Goal: Check status: Check status

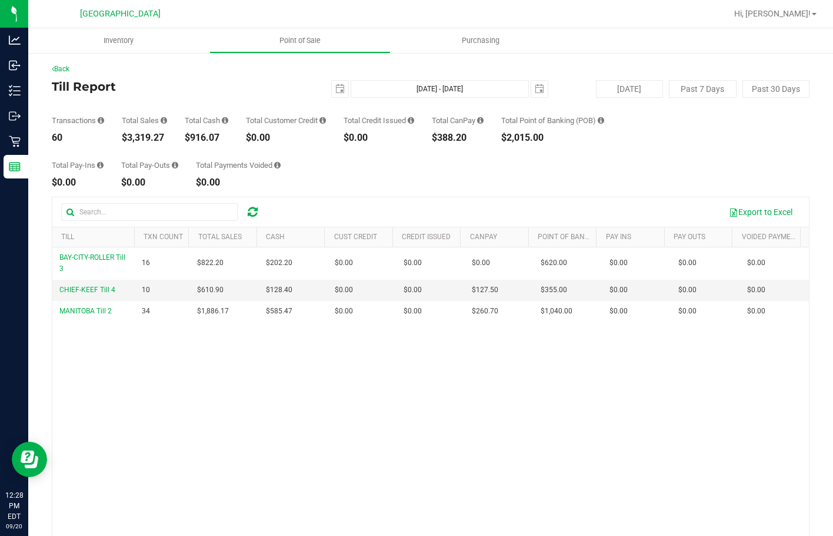
click at [155, 140] on div "$3,319.27" at bounding box center [144, 137] width 45 height 9
copy div "$3,319.27"
click at [325, 39] on span "Point of Sale" at bounding box center [300, 40] width 73 height 11
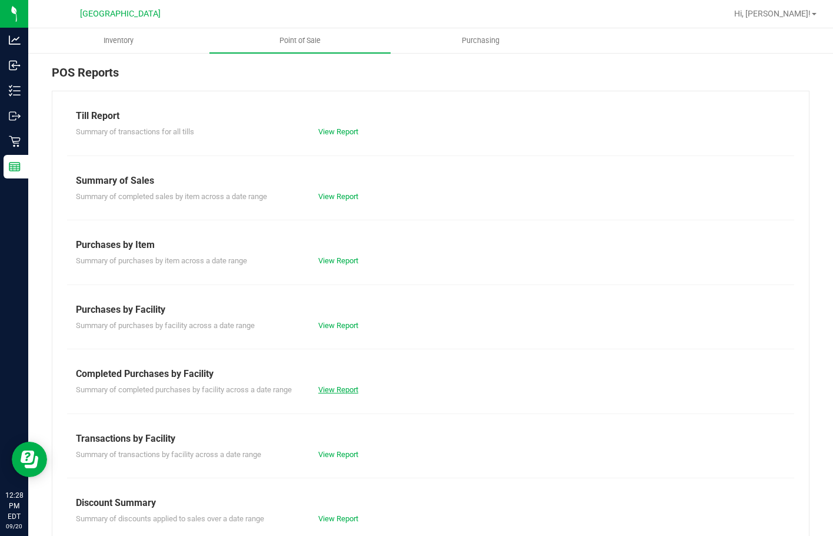
click at [353, 390] on link "View Report" at bounding box center [338, 389] width 40 height 9
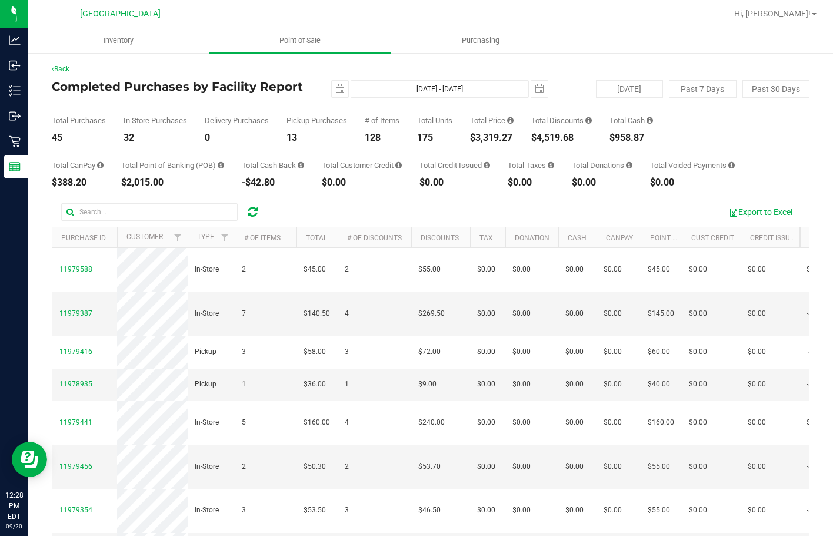
click at [497, 139] on div "$3,319.27" at bounding box center [492, 137] width 44 height 9
copy div "3,319.27"
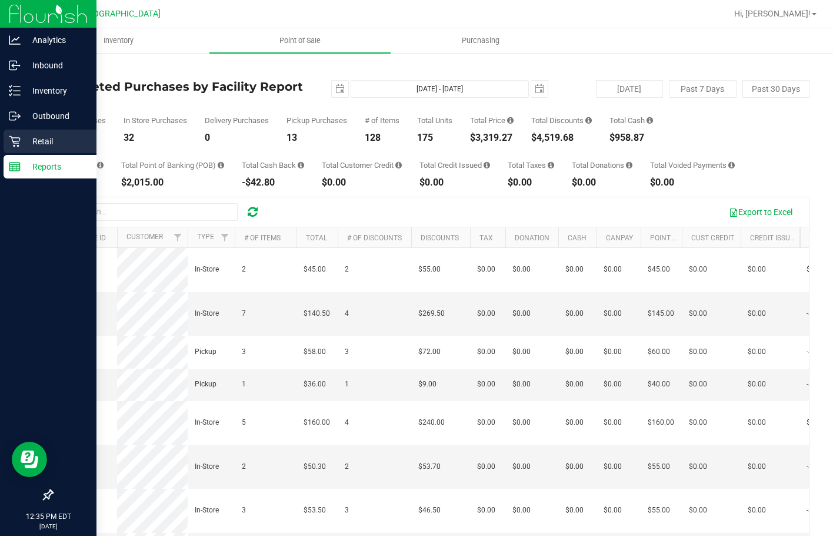
click at [28, 145] on p "Retail" at bounding box center [56, 141] width 71 height 14
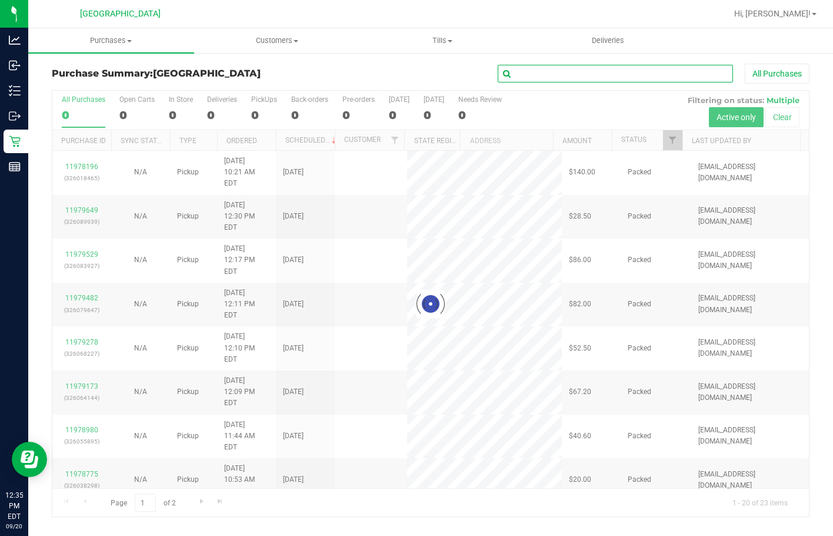
click at [546, 75] on input "text" at bounding box center [615, 74] width 235 height 18
type input "wis"
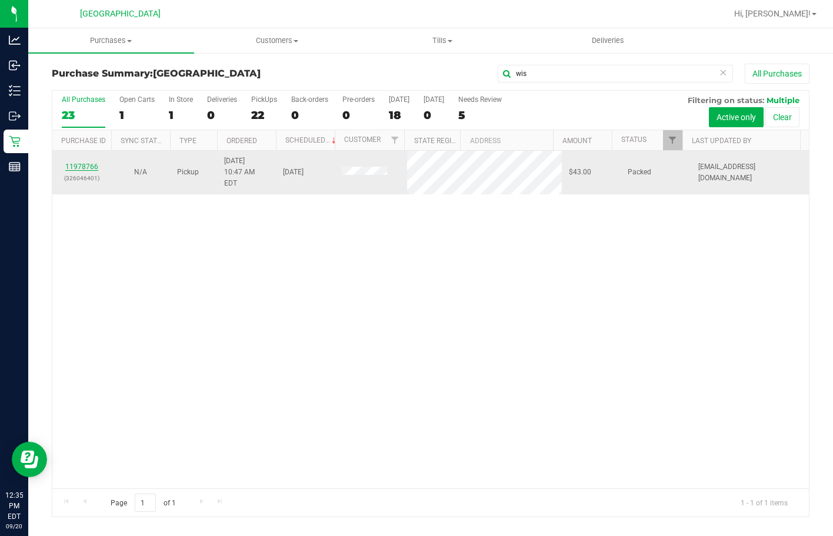
click at [77, 163] on link "11978766" at bounding box center [81, 166] width 33 height 8
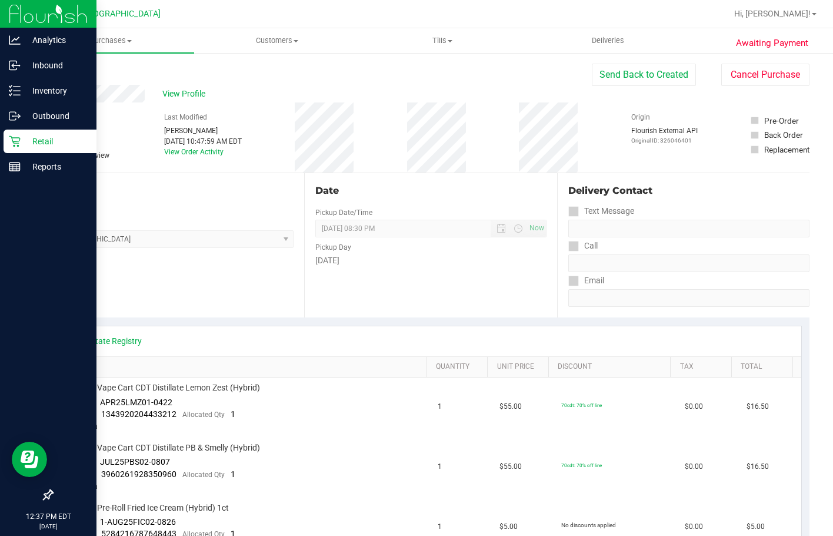
click at [12, 142] on icon at bounding box center [15, 141] width 12 height 12
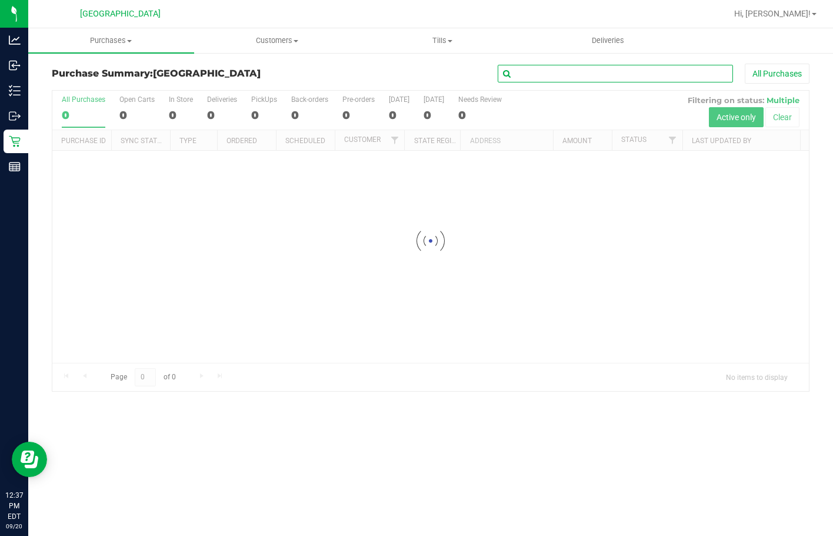
click at [526, 77] on input "text" at bounding box center [615, 74] width 235 height 18
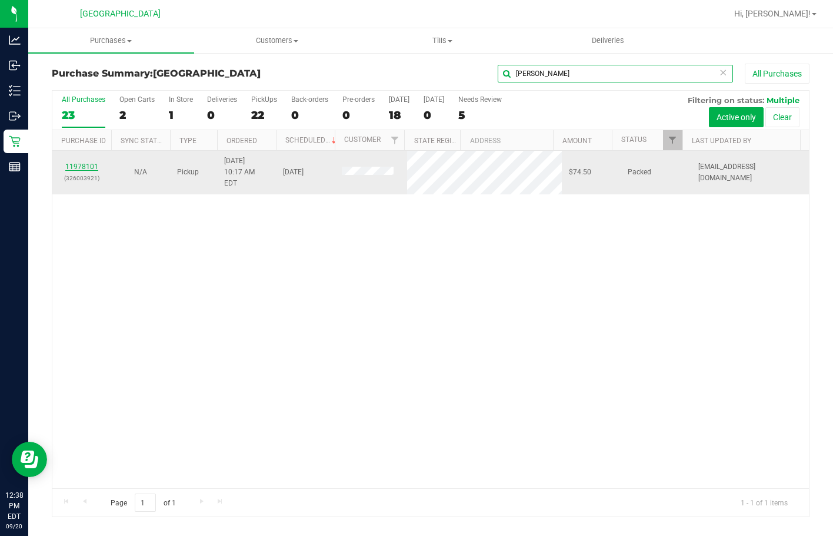
type input "john"
click at [75, 162] on link "11978101" at bounding box center [81, 166] width 33 height 8
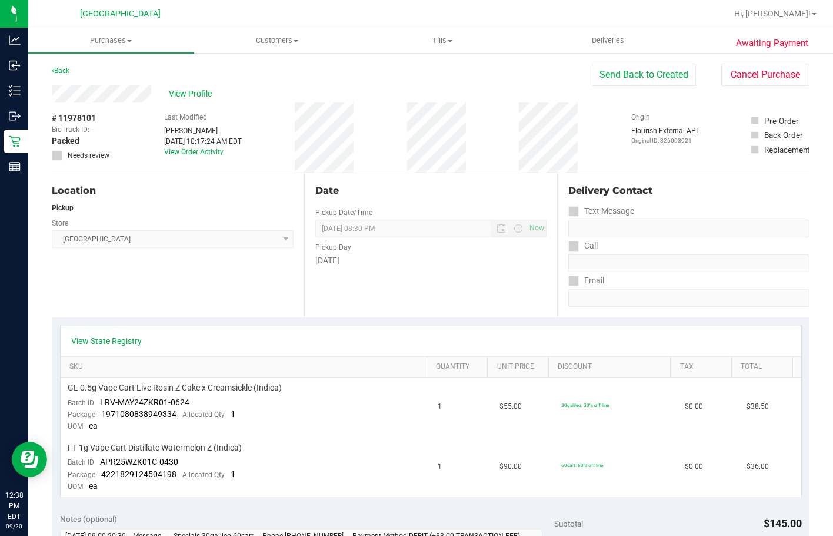
click at [129, 102] on div "# 11978101 BioTrack ID: - Packed Needs review Last Modified Dawn Coyle Sep 20, …" at bounding box center [431, 137] width 758 height 70
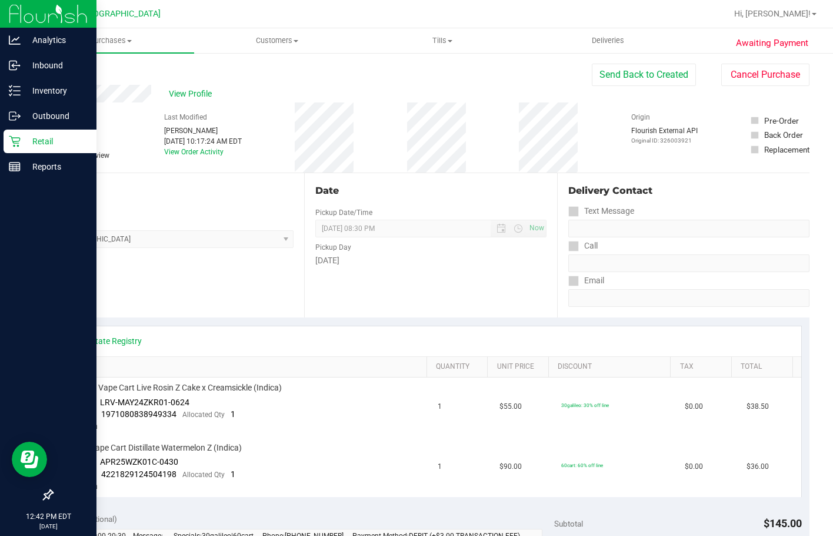
click at [16, 138] on icon at bounding box center [15, 141] width 12 height 12
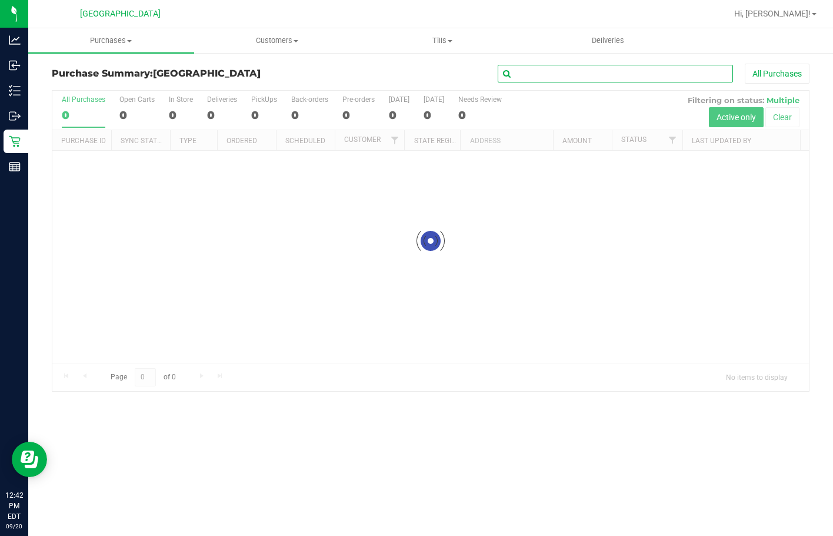
click at [567, 72] on input "text" at bounding box center [615, 74] width 235 height 18
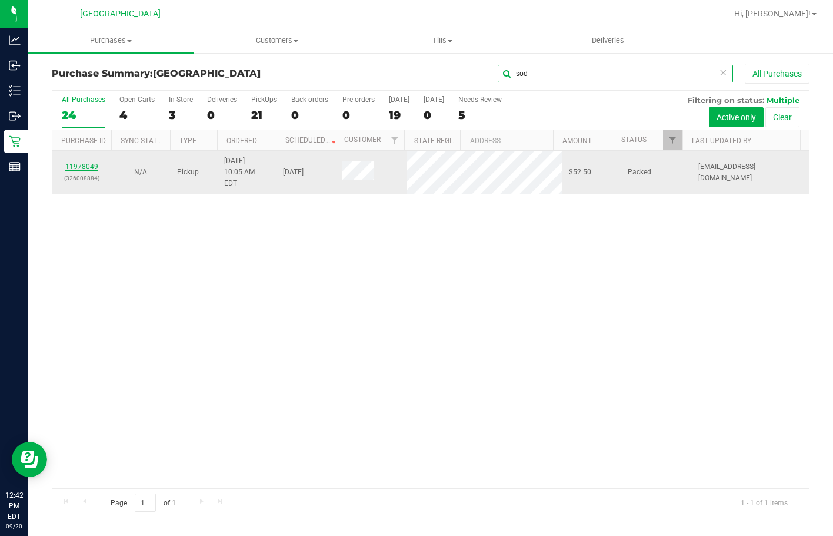
type input "sod"
click at [89, 162] on link "11978049" at bounding box center [81, 166] width 33 height 8
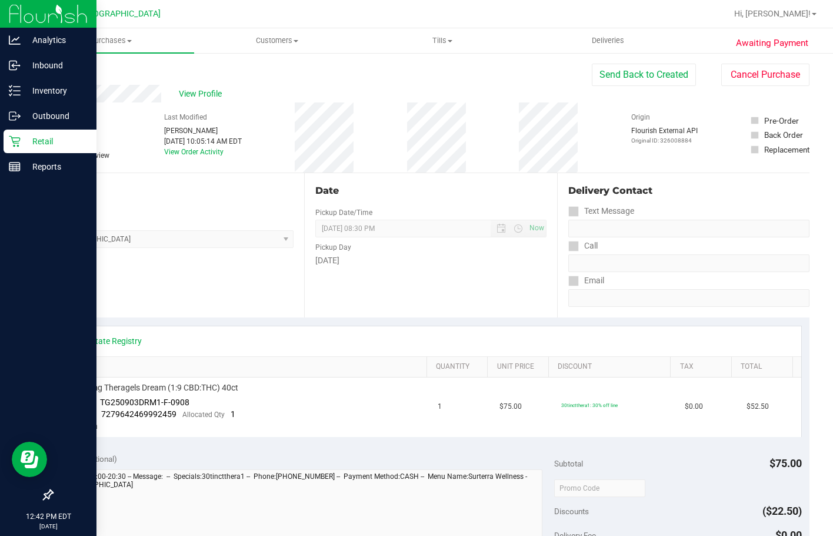
click at [29, 140] on p "Retail" at bounding box center [56, 141] width 71 height 14
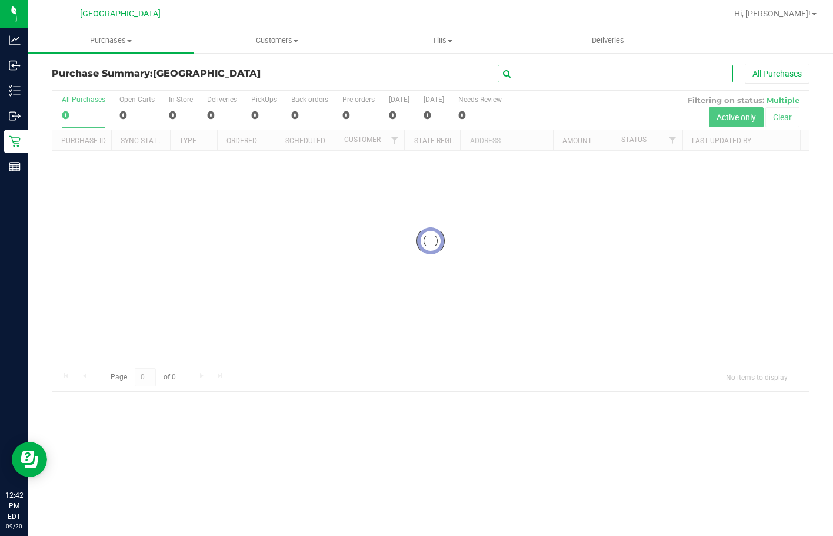
click at [527, 68] on input "text" at bounding box center [615, 74] width 235 height 18
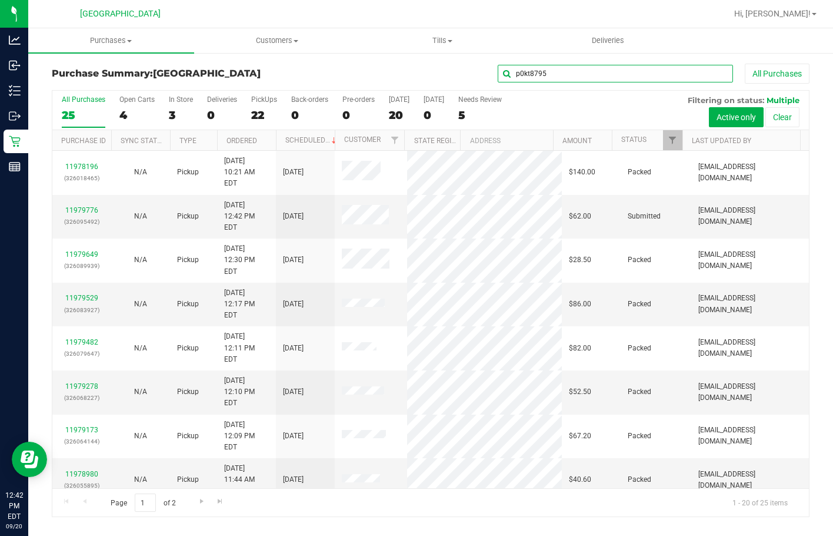
type input "p0kt8795"
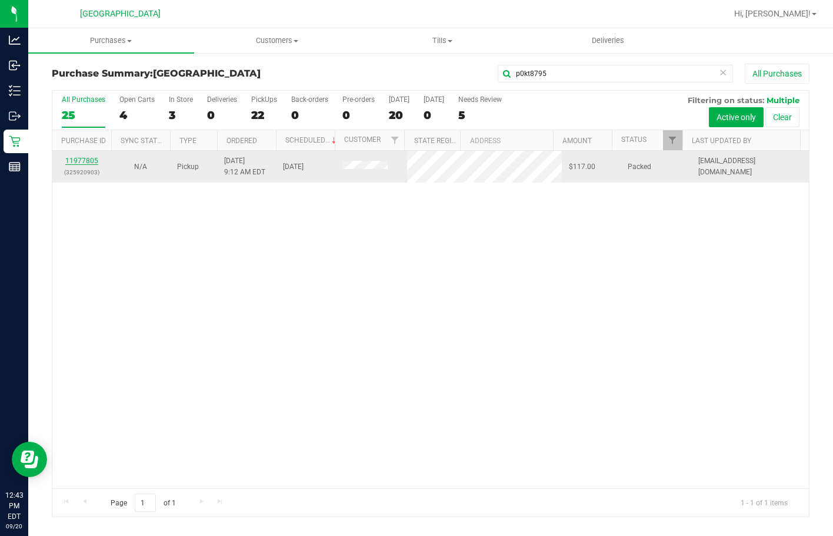
click at [77, 157] on link "11977805" at bounding box center [81, 161] width 33 height 8
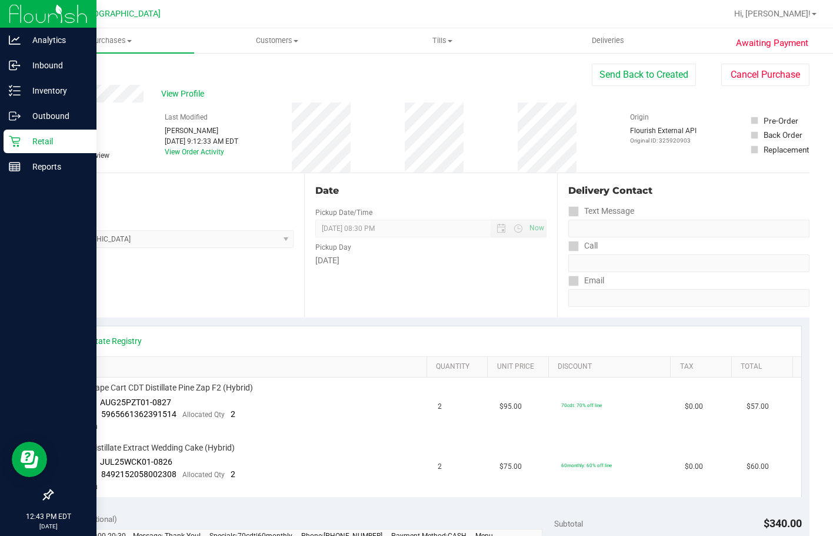
click at [18, 145] on icon at bounding box center [14, 141] width 11 height 11
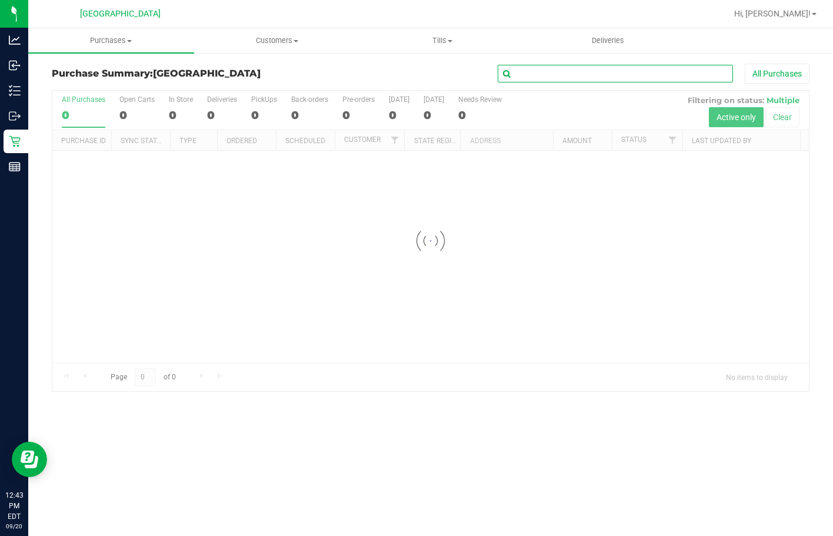
click at [533, 81] on input "text" at bounding box center [615, 74] width 235 height 18
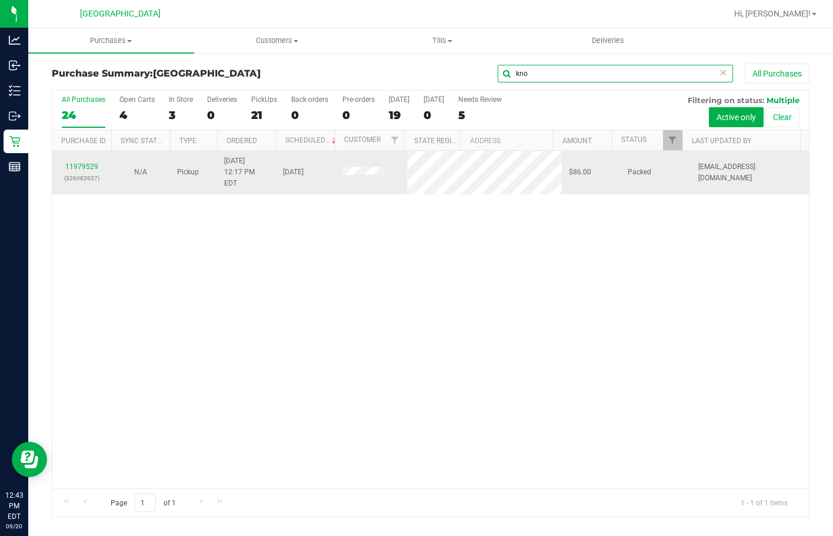
type input "kno"
click at [79, 165] on div "11979529 (326083927)" at bounding box center [81, 172] width 45 height 22
click at [79, 162] on link "11979529" at bounding box center [81, 166] width 33 height 8
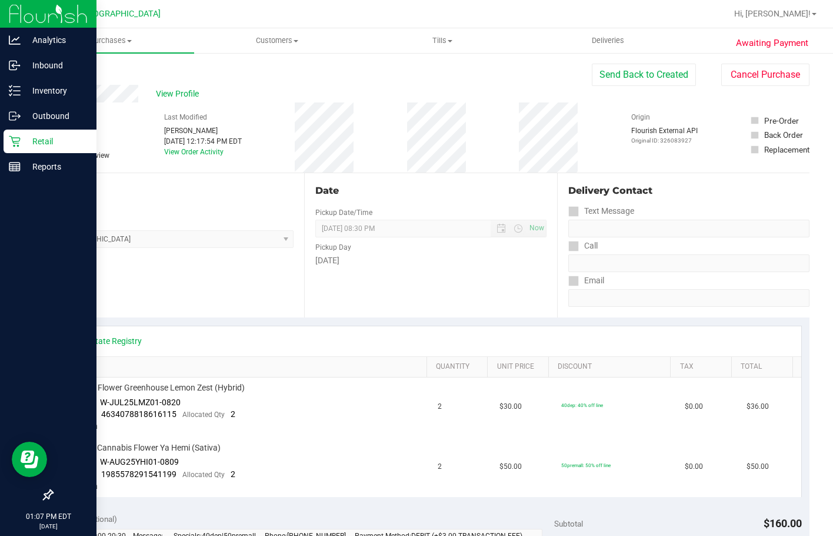
click at [17, 147] on div "Retail" at bounding box center [50, 141] width 93 height 24
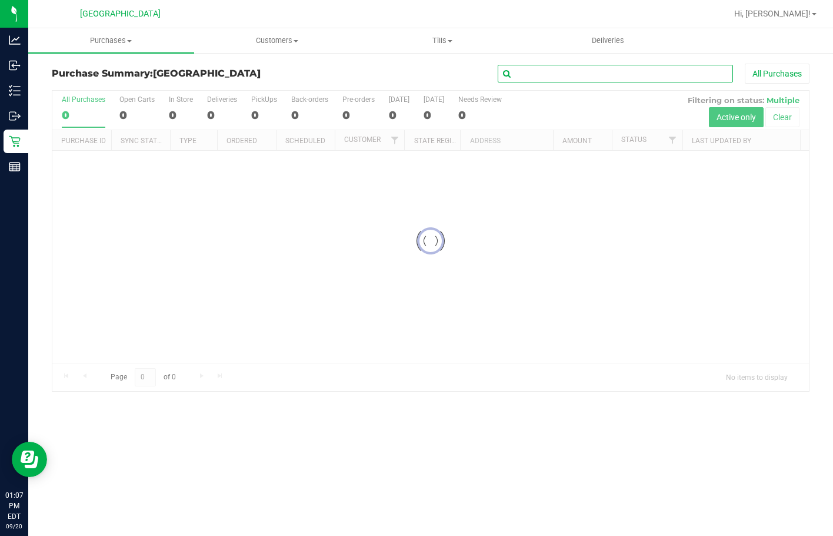
click at [648, 71] on input "text" at bounding box center [615, 74] width 235 height 18
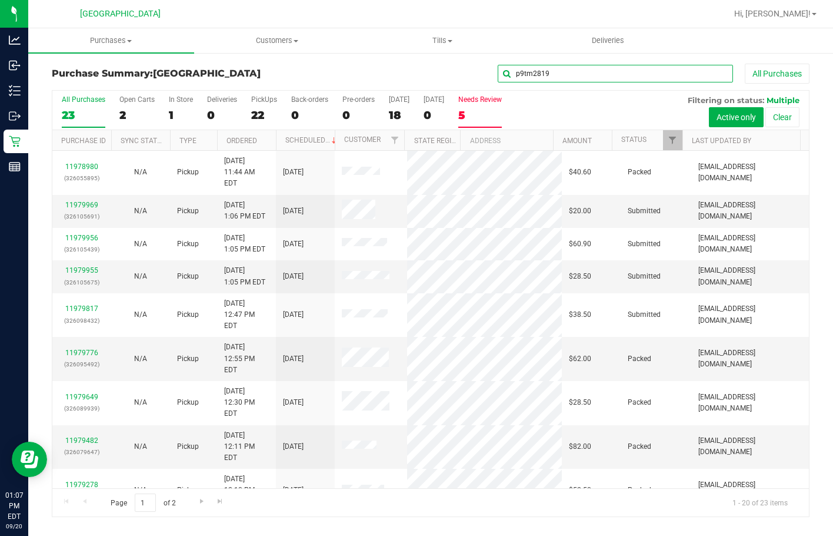
type input "p9tm2819"
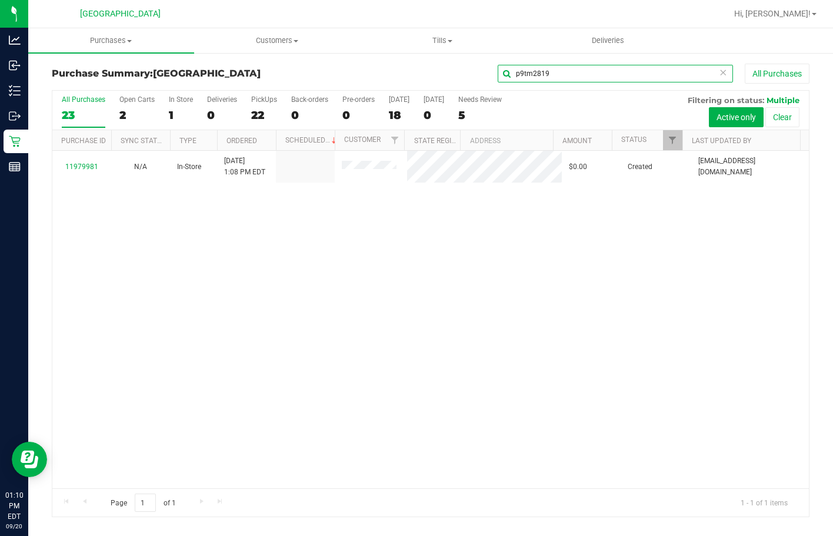
click at [543, 78] on input "p9tm2819" at bounding box center [615, 74] width 235 height 18
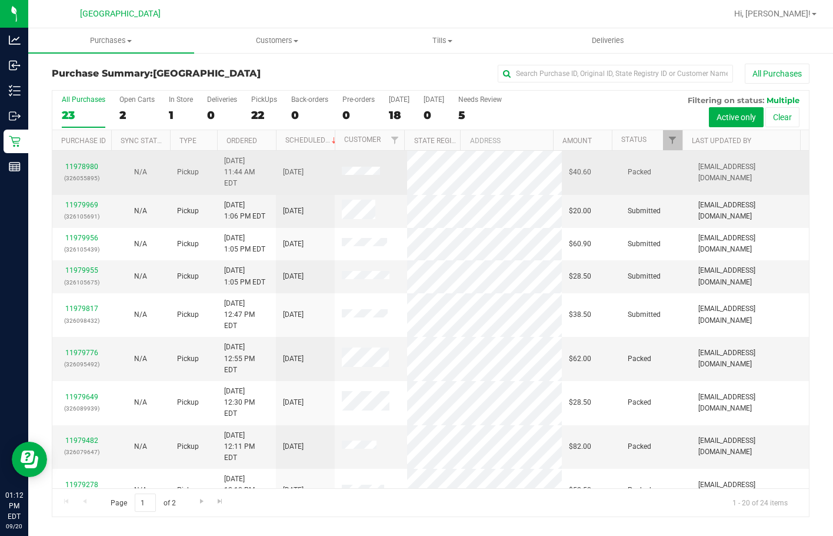
click at [101, 162] on div "11978980 (326055895)" at bounding box center [81, 172] width 45 height 22
click at [97, 162] on link "11978980" at bounding box center [81, 166] width 33 height 8
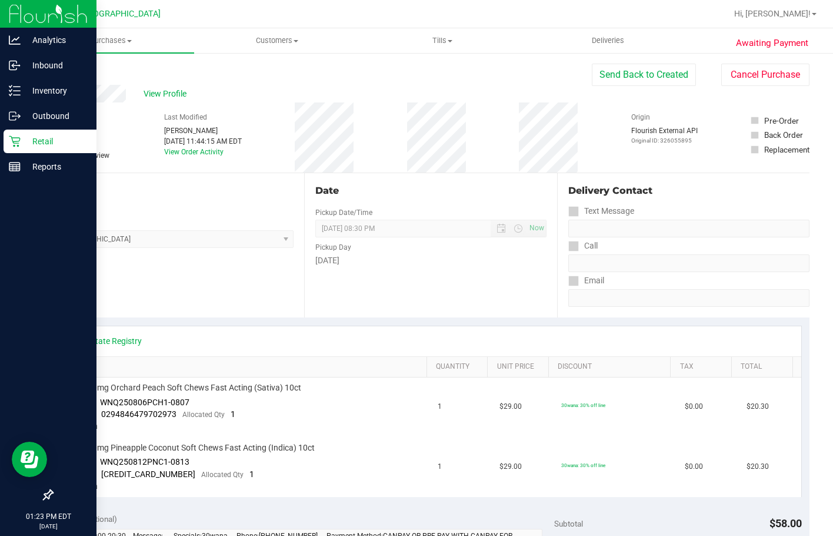
click at [34, 142] on p "Retail" at bounding box center [56, 141] width 71 height 14
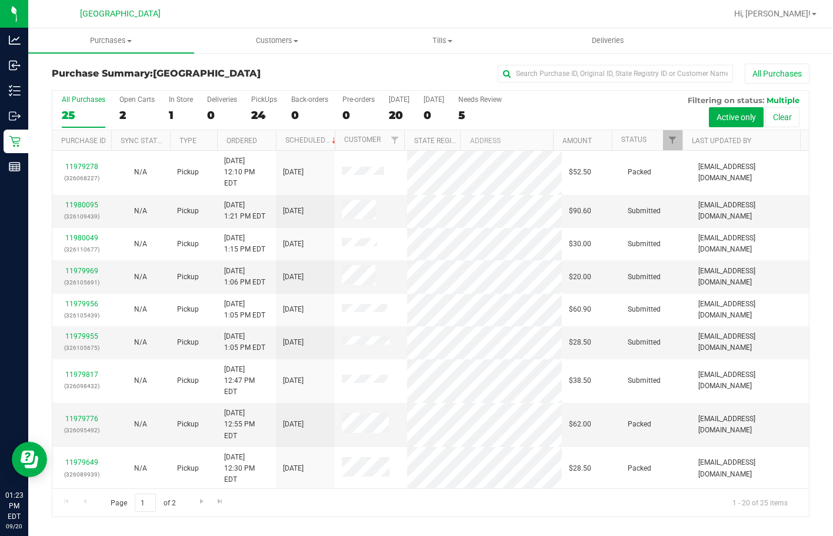
click at [582, 86] on div "Purchase Summary: Lakeland WC All Purchases" at bounding box center [431, 77] width 758 height 26
click at [580, 79] on input "text" at bounding box center [615, 74] width 235 height 18
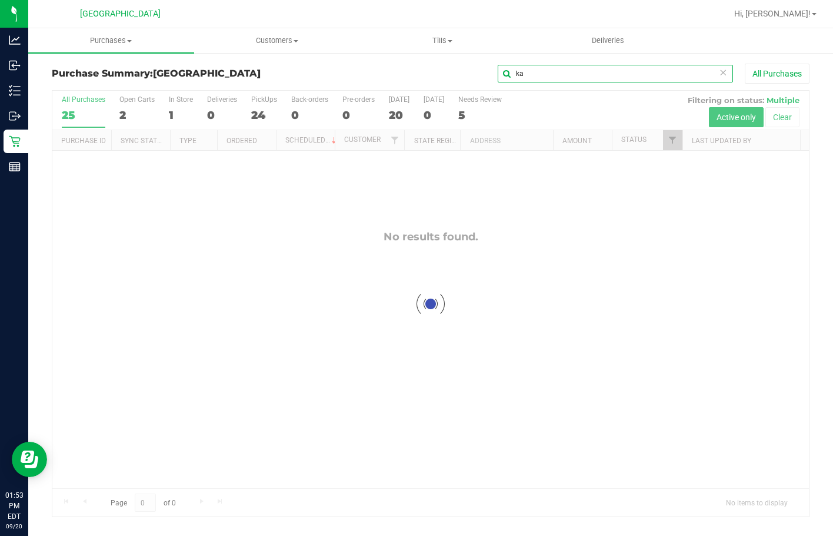
type input "k"
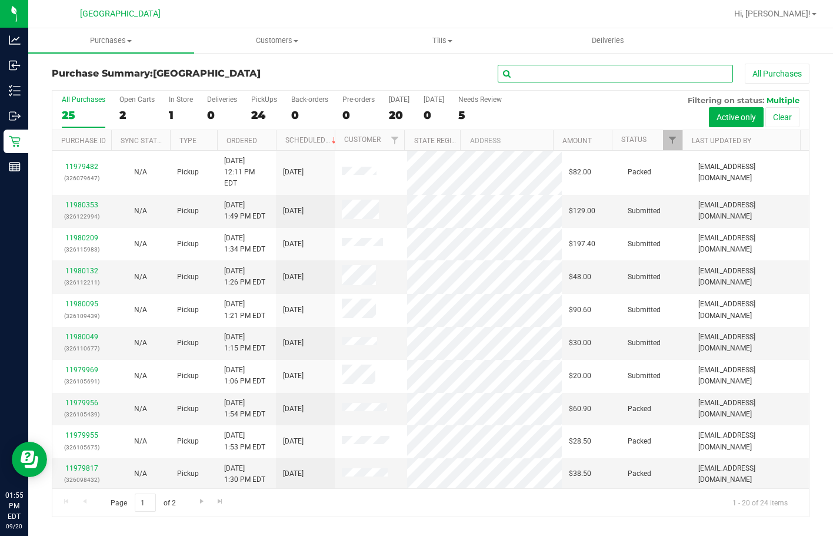
click at [595, 78] on input "text" at bounding box center [615, 74] width 235 height 18
type input "dan"
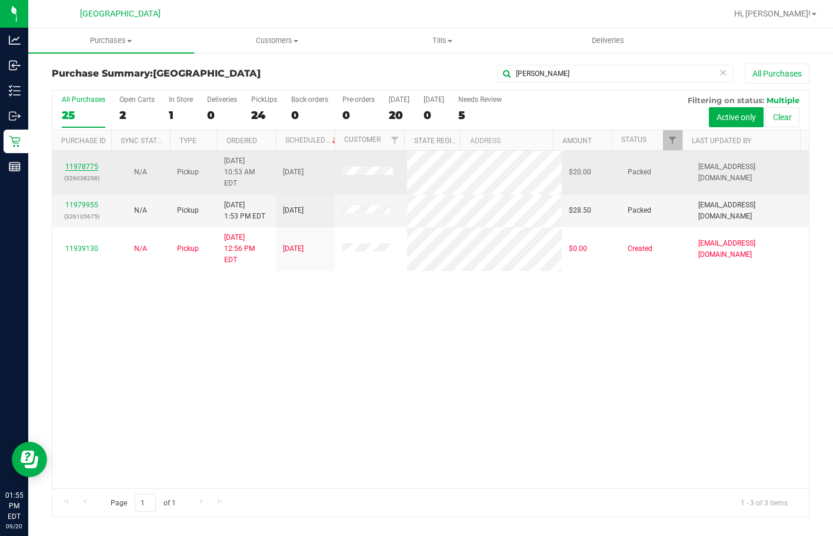
click at [81, 162] on link "11978775" at bounding box center [81, 166] width 33 height 8
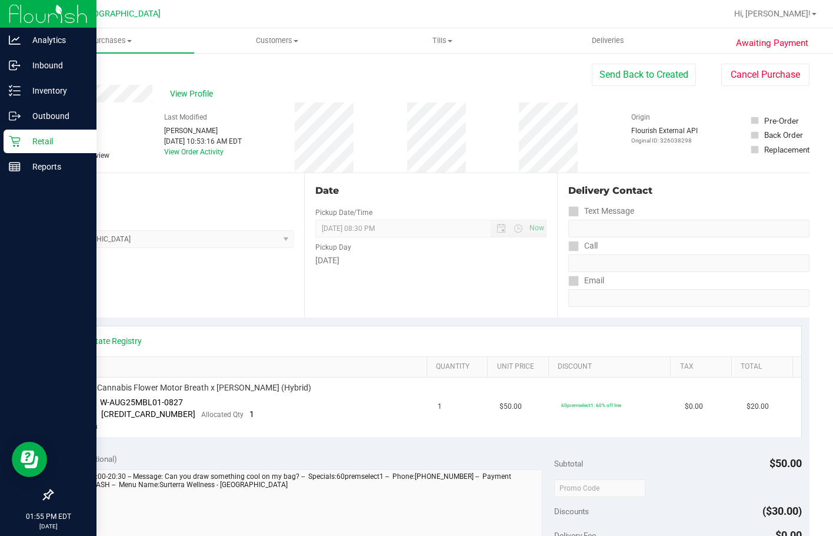
click at [30, 140] on p "Retail" at bounding box center [56, 141] width 71 height 14
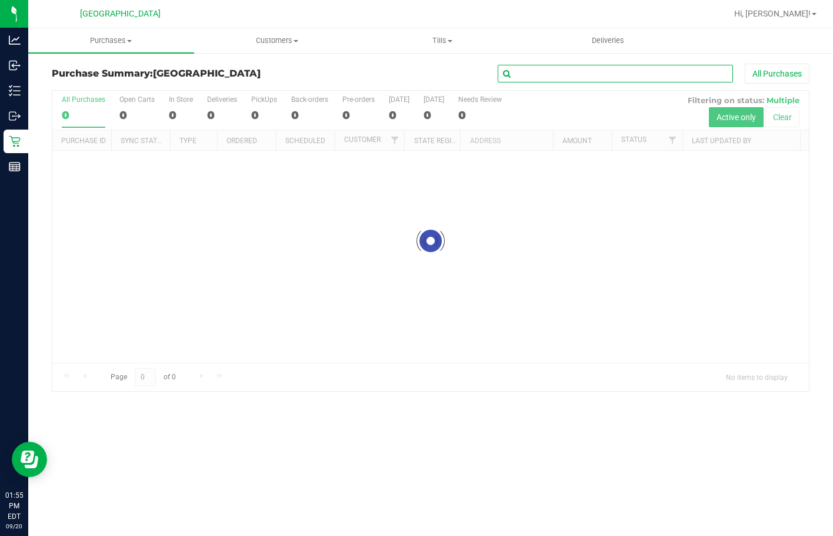
click at [593, 71] on input "text" at bounding box center [615, 74] width 235 height 18
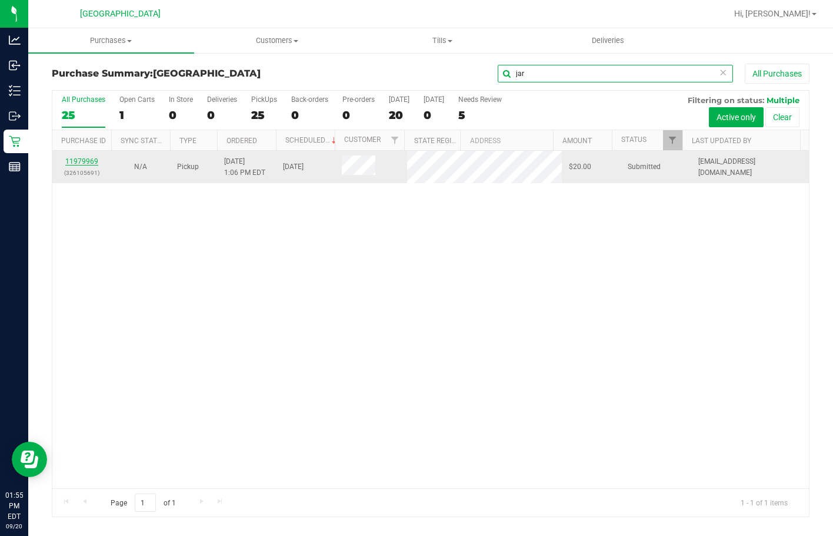
type input "jar"
click at [92, 164] on link "11979969" at bounding box center [81, 161] width 33 height 8
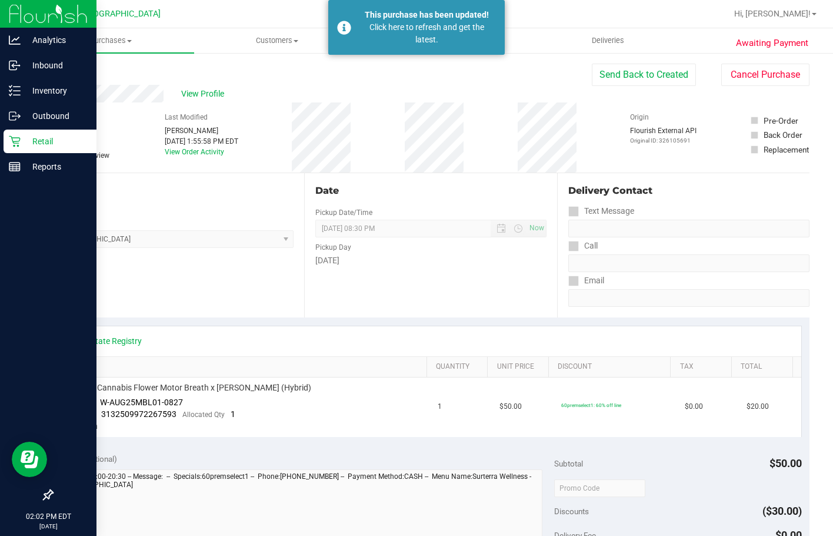
drag, startPoint x: 34, startPoint y: 142, endPoint x: 29, endPoint y: 147, distance: 6.3
click at [34, 142] on p "Retail" at bounding box center [56, 141] width 71 height 14
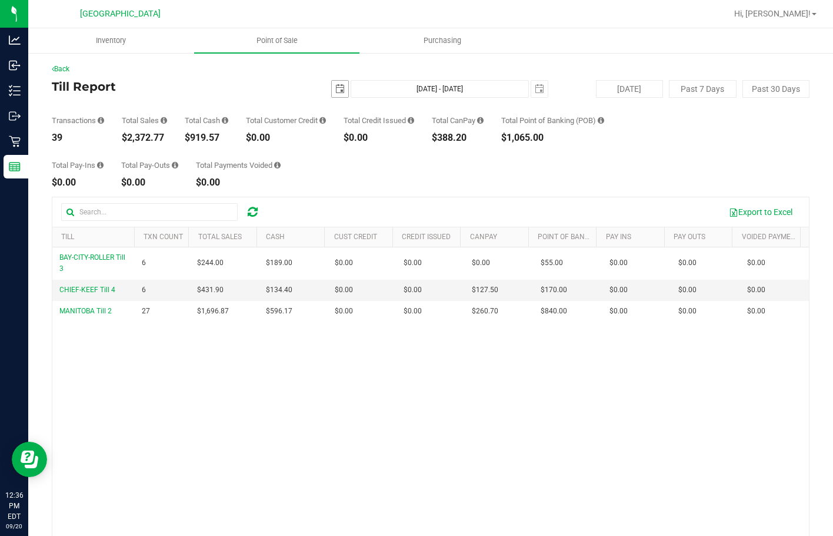
click at [337, 85] on span "select" at bounding box center [340, 88] width 9 height 9
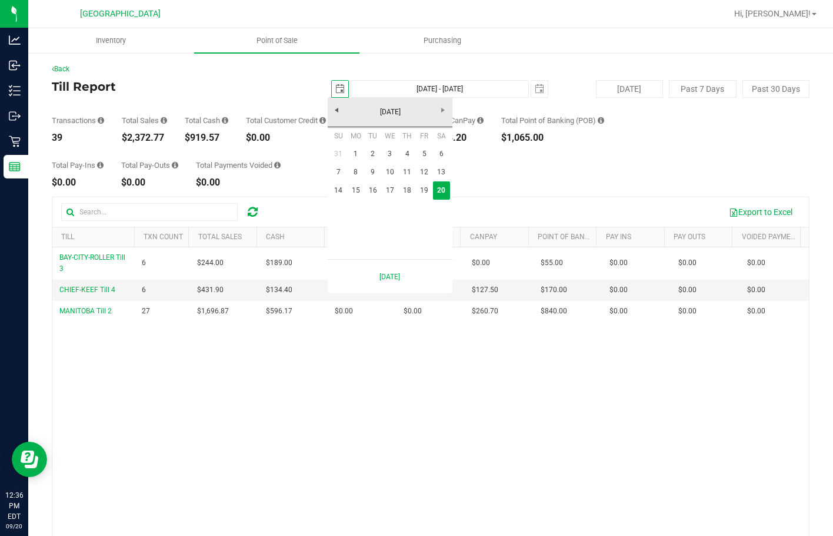
scroll to position [0, 29]
click at [357, 151] on link "1" at bounding box center [355, 154] width 17 height 18
type input "[DATE]"
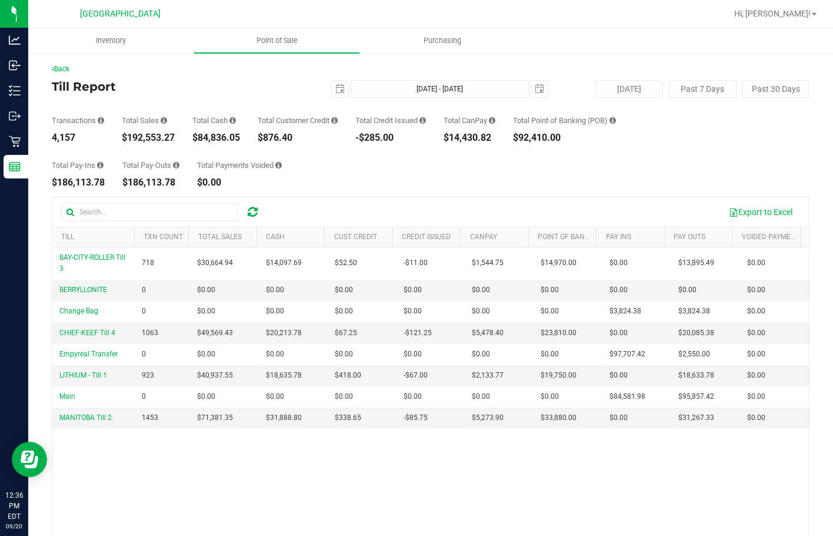
click at [153, 136] on div "$192,553.27" at bounding box center [148, 137] width 53 height 9
copy div "192,553.27"
click at [324, 91] on div "[DATE] [DATE] - [DATE] [DATE]" at bounding box center [425, 89] width 261 height 18
click at [338, 90] on span "select" at bounding box center [340, 88] width 9 height 9
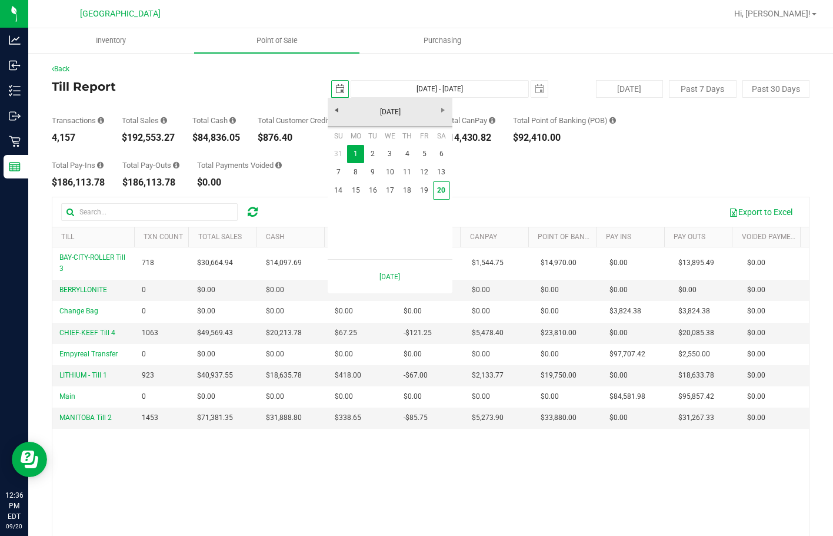
scroll to position [0, 29]
click at [535, 85] on span "select" at bounding box center [539, 88] width 9 height 9
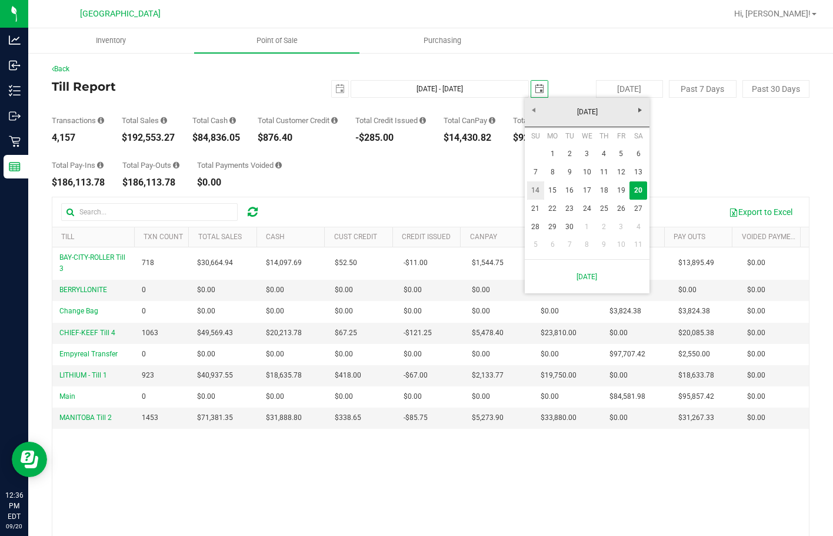
click at [540, 190] on link "14" at bounding box center [535, 190] width 17 height 18
type input "[DATE] - [DATE]"
type input "[DATE]"
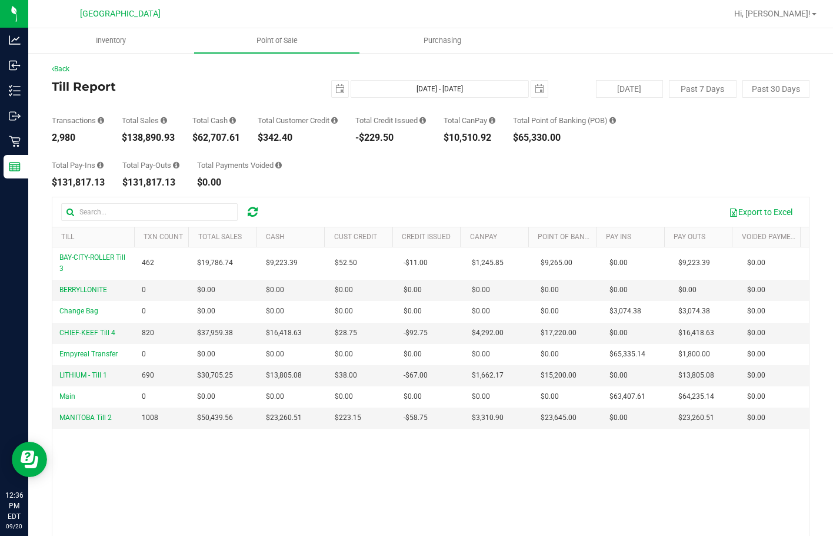
click at [162, 140] on div "$138,890.93" at bounding box center [148, 137] width 53 height 9
copy div "$138,890.93"
click at [336, 90] on span "select" at bounding box center [340, 88] width 9 height 9
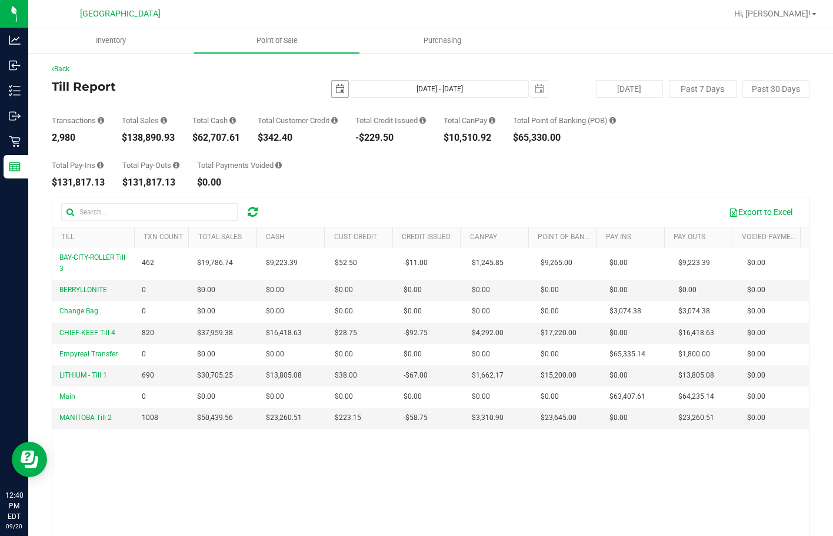
scroll to position [0, 29]
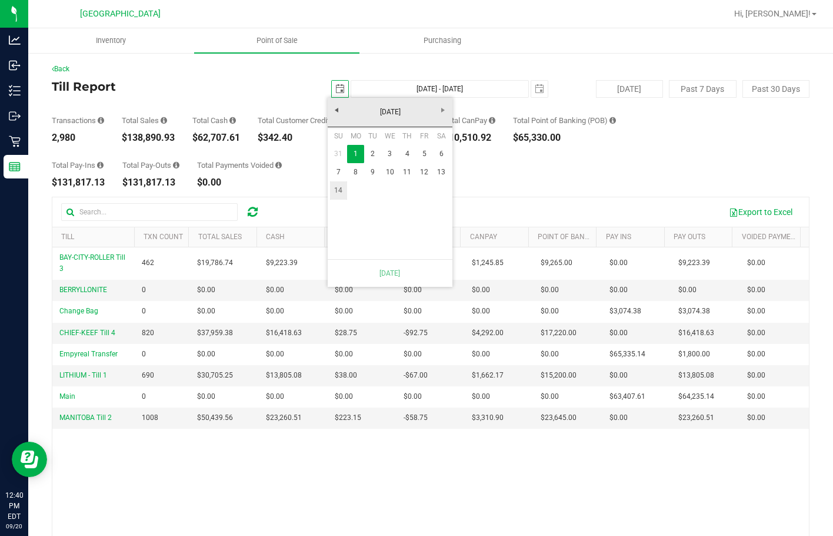
click at [338, 191] on link "14" at bounding box center [338, 190] width 17 height 18
type input "[DATE] - [DATE]"
type input "[DATE]"
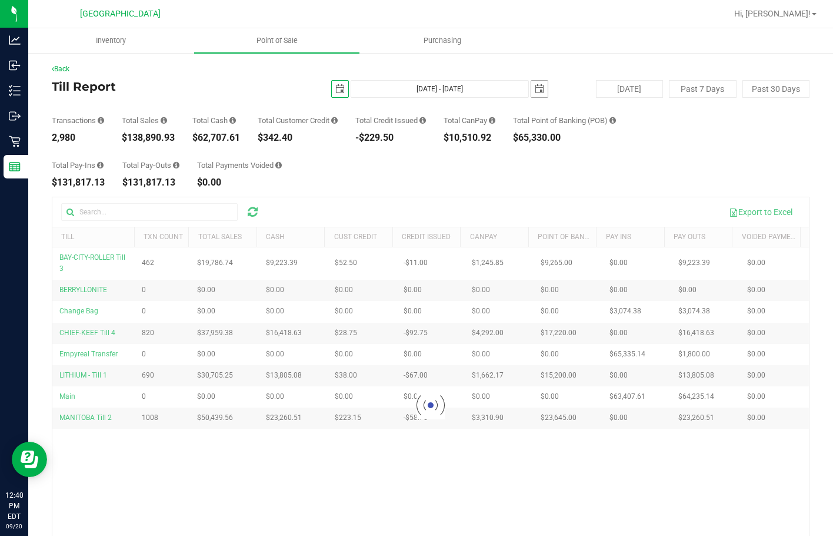
click at [535, 88] on span "select" at bounding box center [539, 88] width 9 height 9
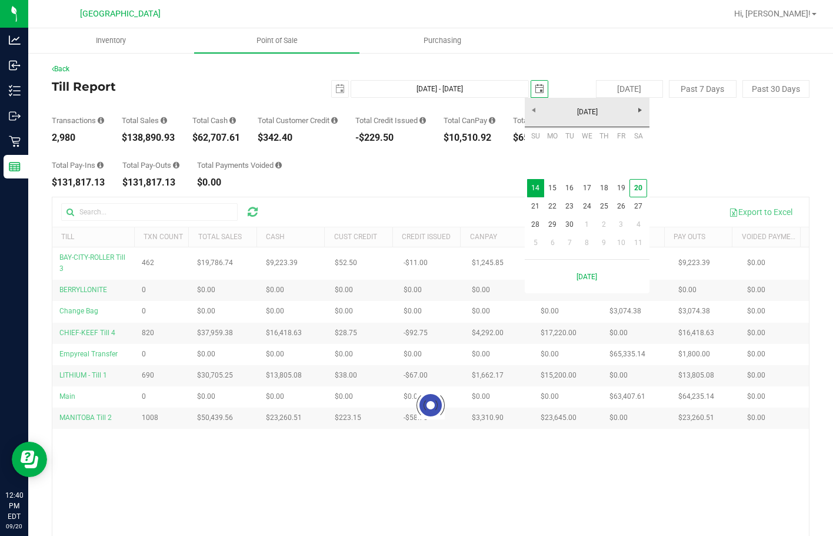
scroll to position [0, 29]
click at [645, 187] on link "20" at bounding box center [638, 188] width 17 height 18
type input "[DATE] - [DATE]"
type input "[DATE]"
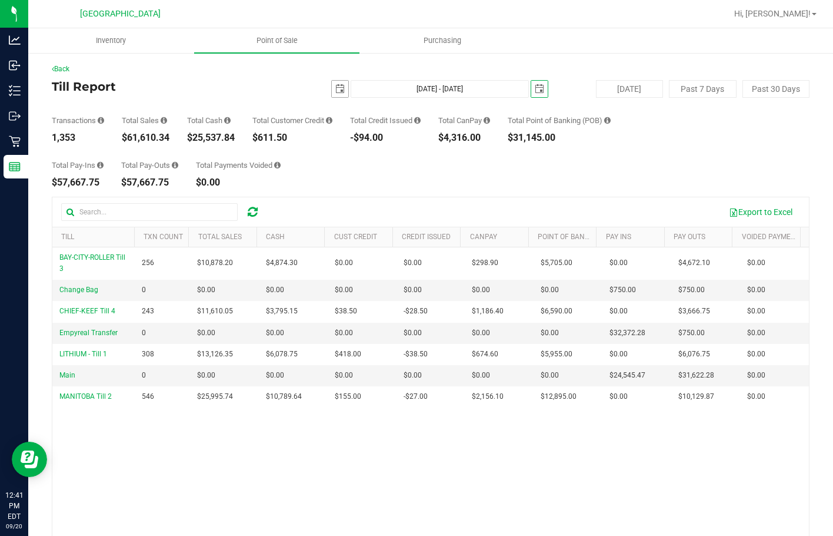
click at [336, 91] on span "select" at bounding box center [340, 88] width 9 height 9
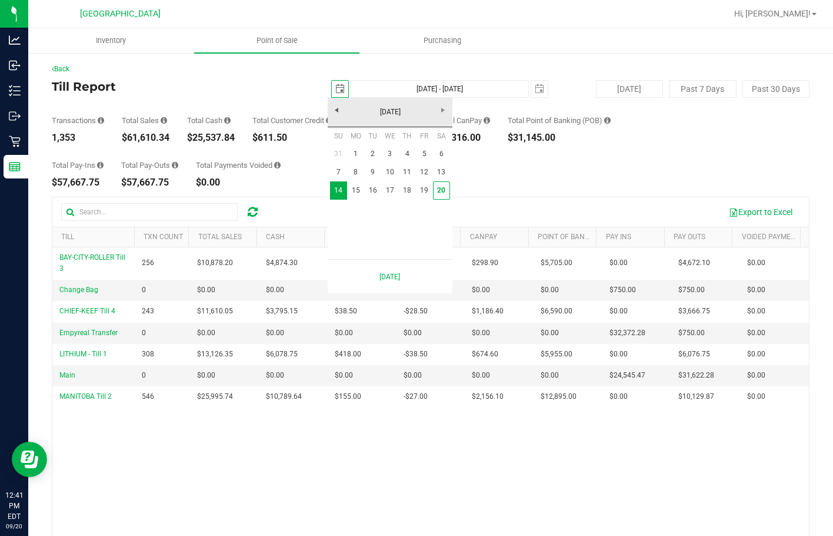
scroll to position [0, 29]
click at [338, 191] on link "14" at bounding box center [338, 190] width 17 height 18
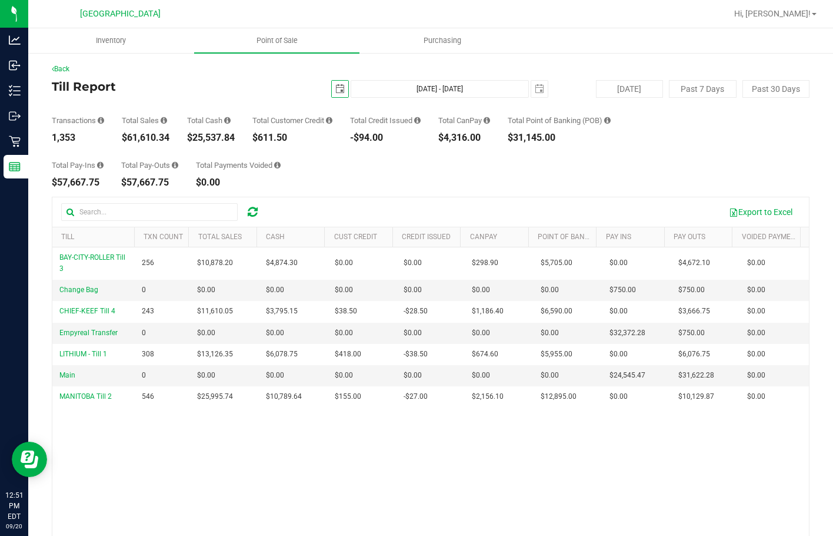
scroll to position [0, 0]
